Goal: Task Accomplishment & Management: Use online tool/utility

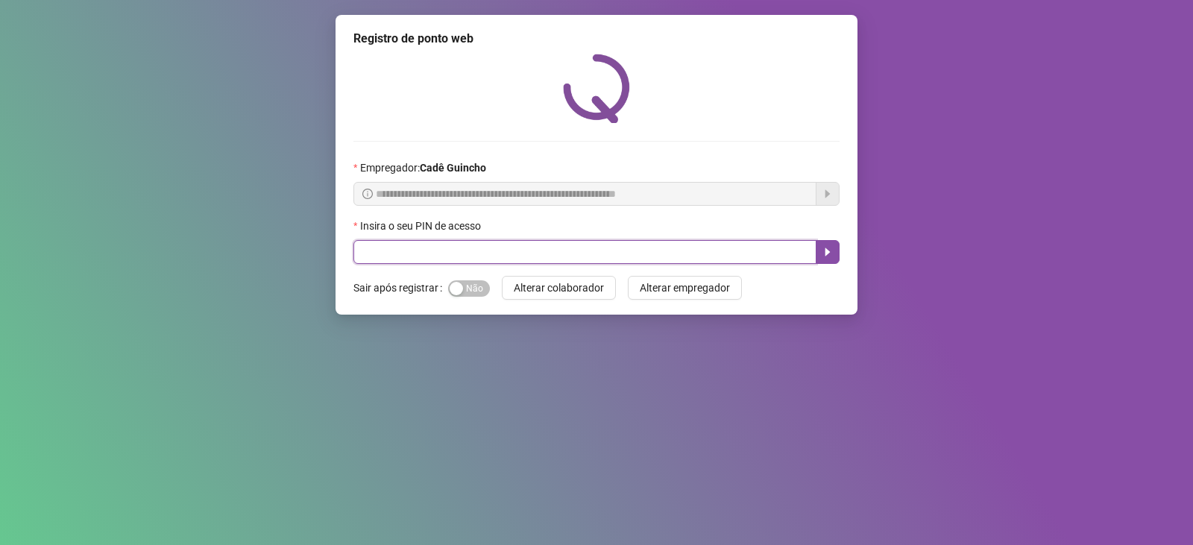
click at [609, 258] on input "text" at bounding box center [585, 252] width 463 height 24
type input "*****"
click at [826, 245] on button "button" at bounding box center [828, 252] width 24 height 24
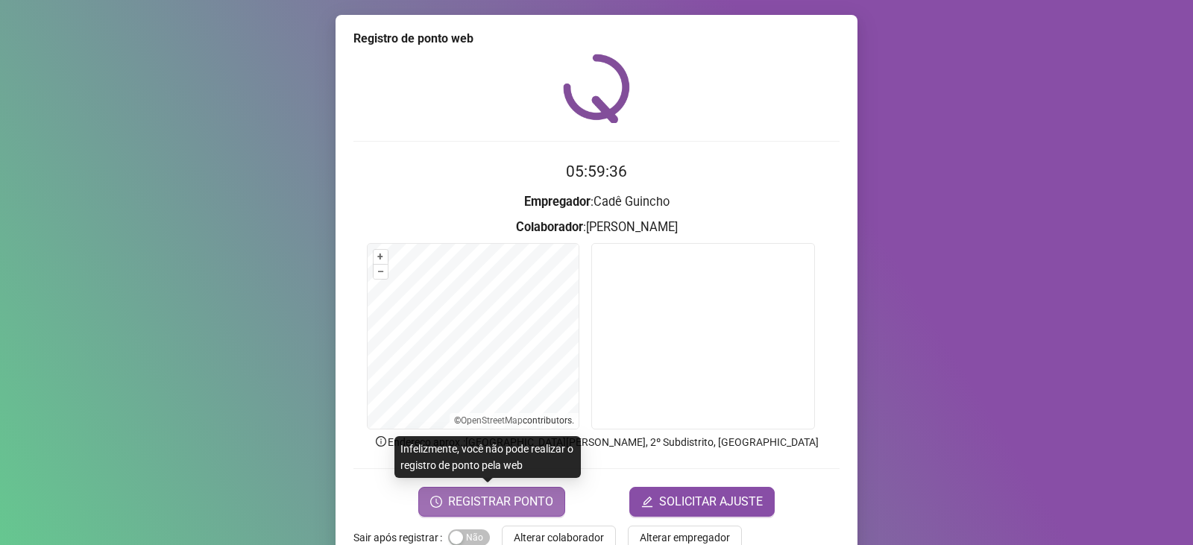
click at [500, 509] on span "REGISTRAR PONTO" at bounding box center [500, 502] width 105 height 18
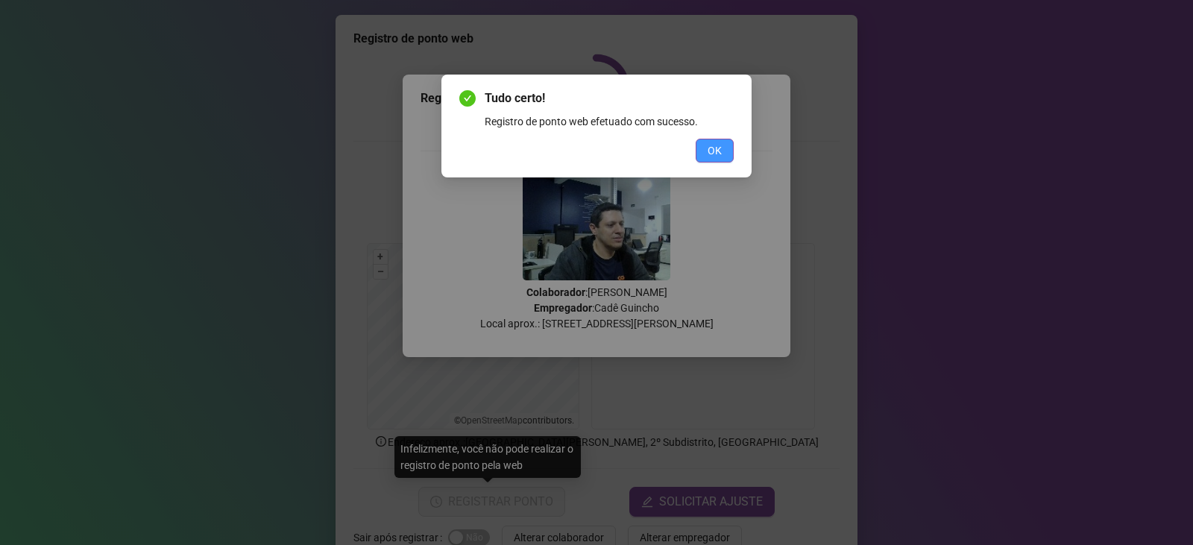
click at [706, 155] on button "OK" at bounding box center [715, 151] width 38 height 24
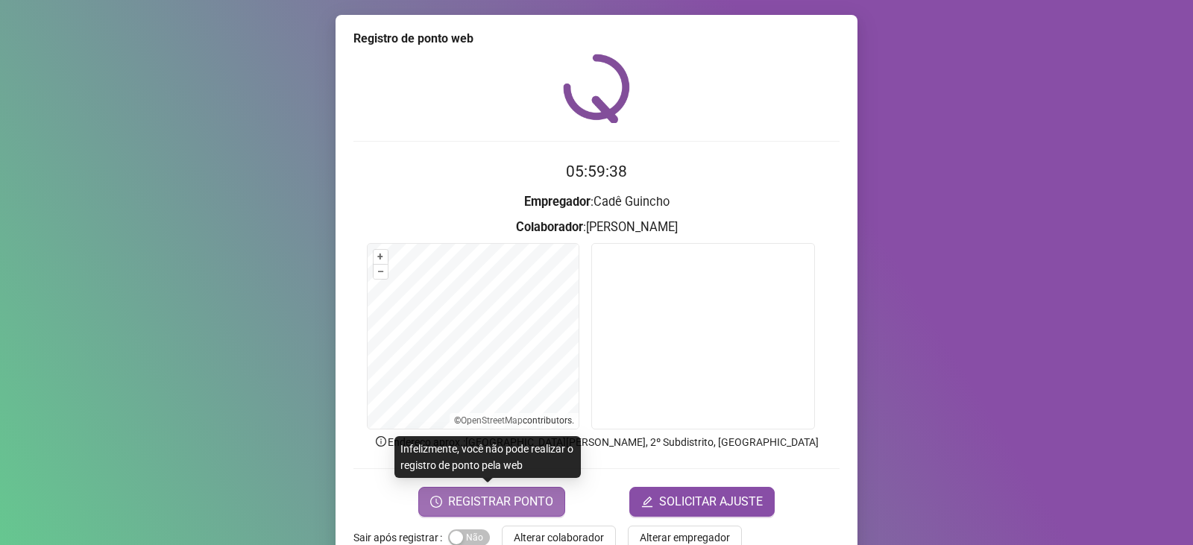
click at [524, 503] on span "REGISTRAR PONTO" at bounding box center [500, 502] width 105 height 18
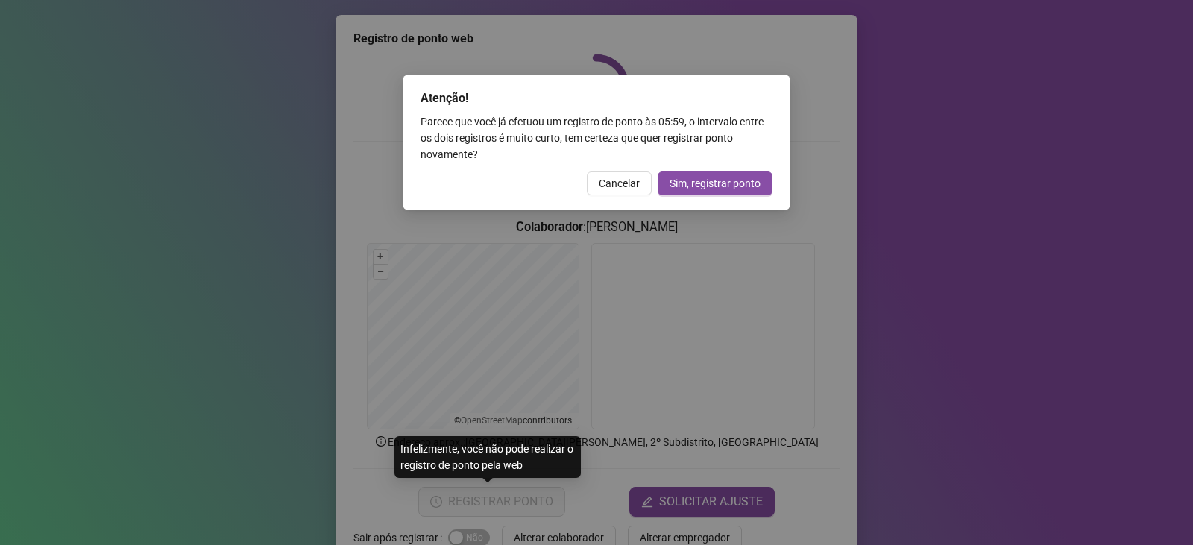
click at [606, 163] on div "Atenção! Parece que você já efetuou um registro de ponto às 05:59 , o intervalo…" at bounding box center [597, 143] width 388 height 136
click at [611, 193] on button "Cancelar" at bounding box center [619, 184] width 65 height 24
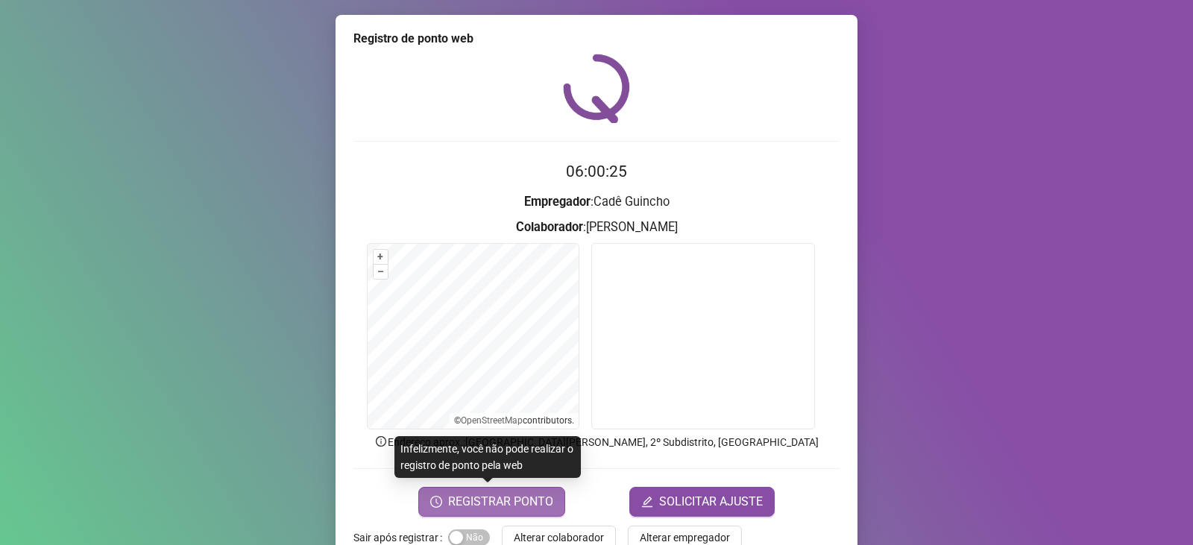
click at [481, 515] on button "REGISTRAR PONTO" at bounding box center [491, 502] width 147 height 30
click at [0, 0] on div "Atenção! Parece que você já efetuou um registro de ponto às 05:59 , o intervalo…" at bounding box center [0, 0] width 0 height 0
click at [501, 507] on span "REGISTRAR PONTO" at bounding box center [500, 502] width 105 height 18
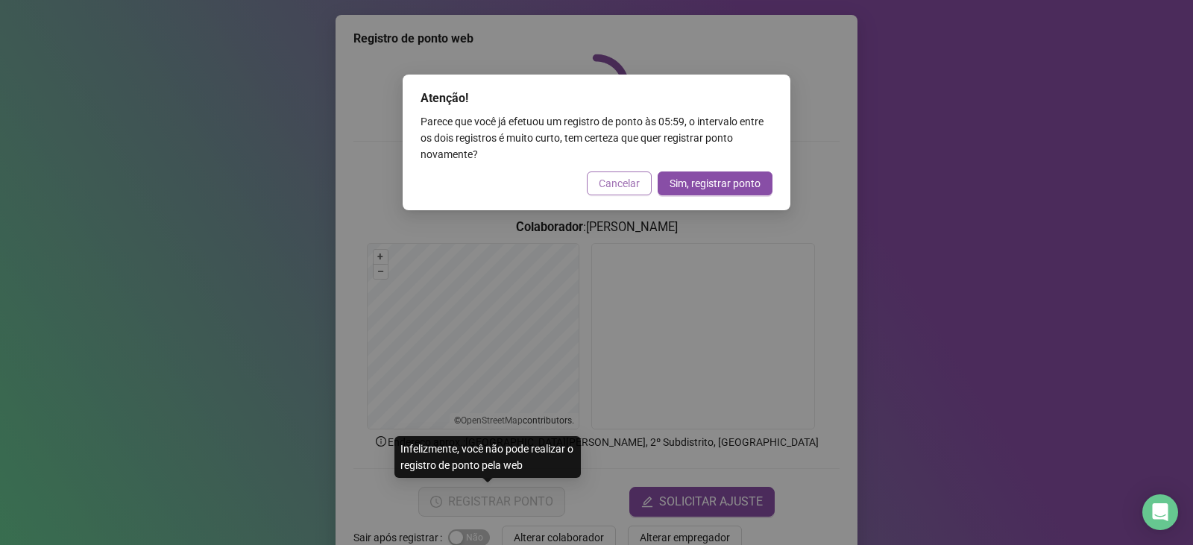
click at [611, 181] on span "Cancelar" at bounding box center [619, 183] width 41 height 16
